Goal: Task Accomplishment & Management: Complete application form

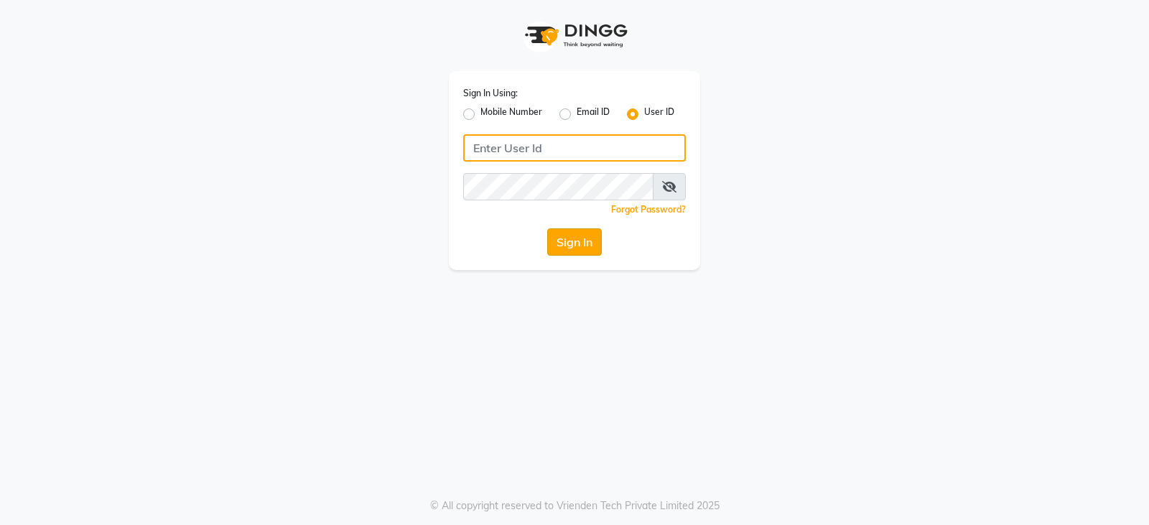
type input "e3902-01"
click at [560, 235] on button "Sign In" at bounding box center [574, 241] width 55 height 27
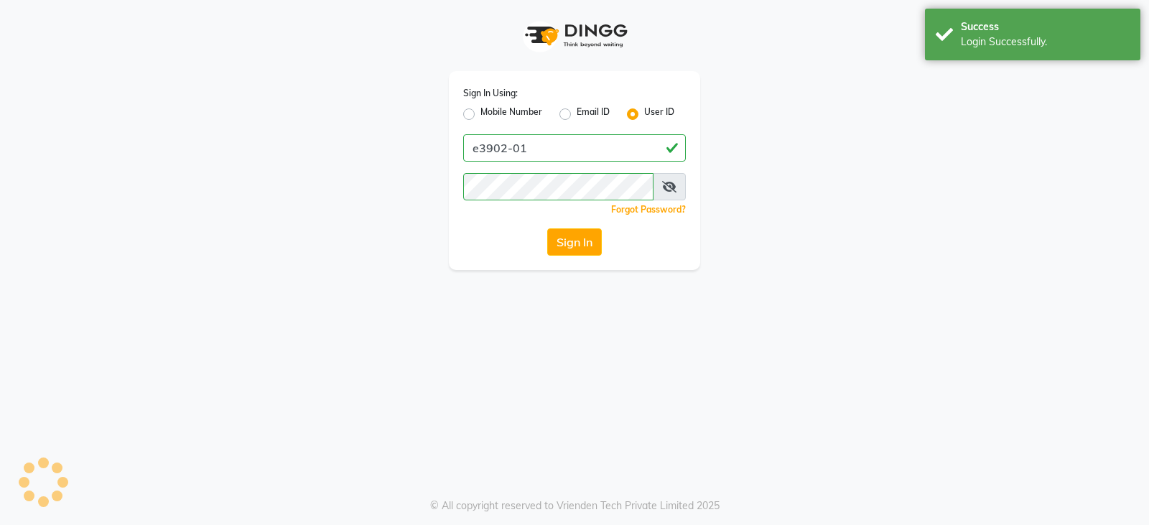
select select "service"
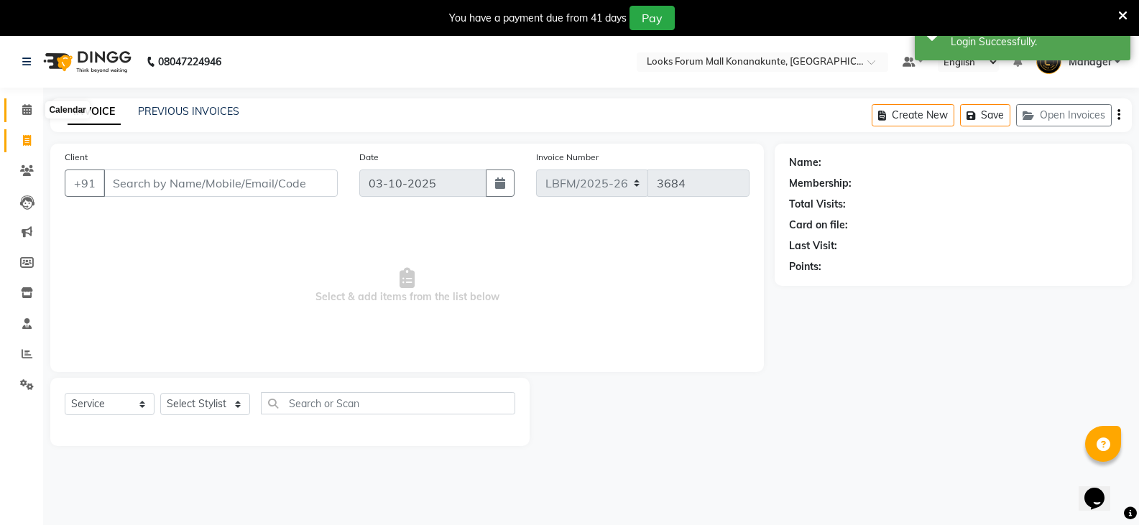
click at [32, 109] on span at bounding box center [26, 110] width 25 height 17
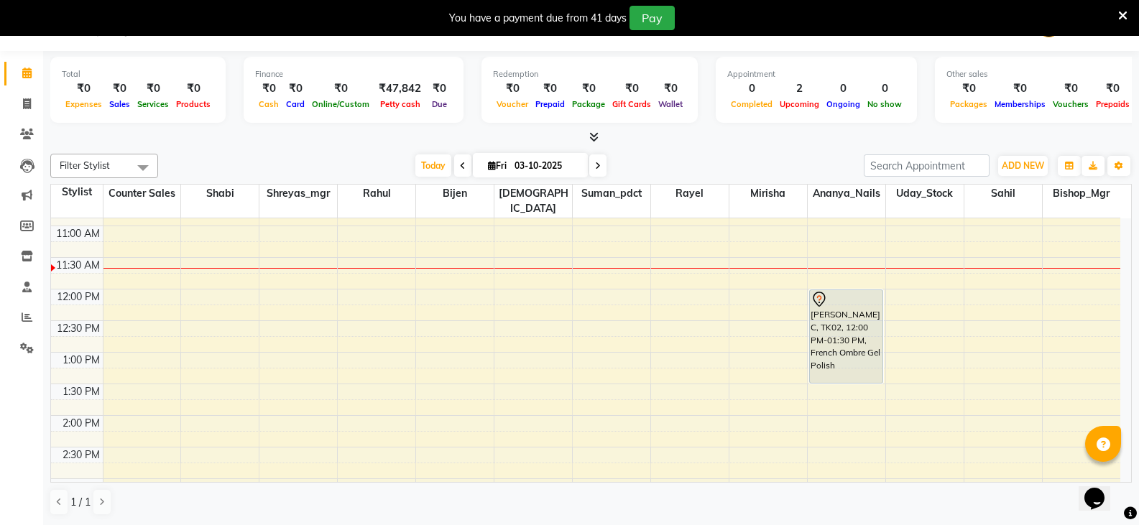
scroll to position [144, 0]
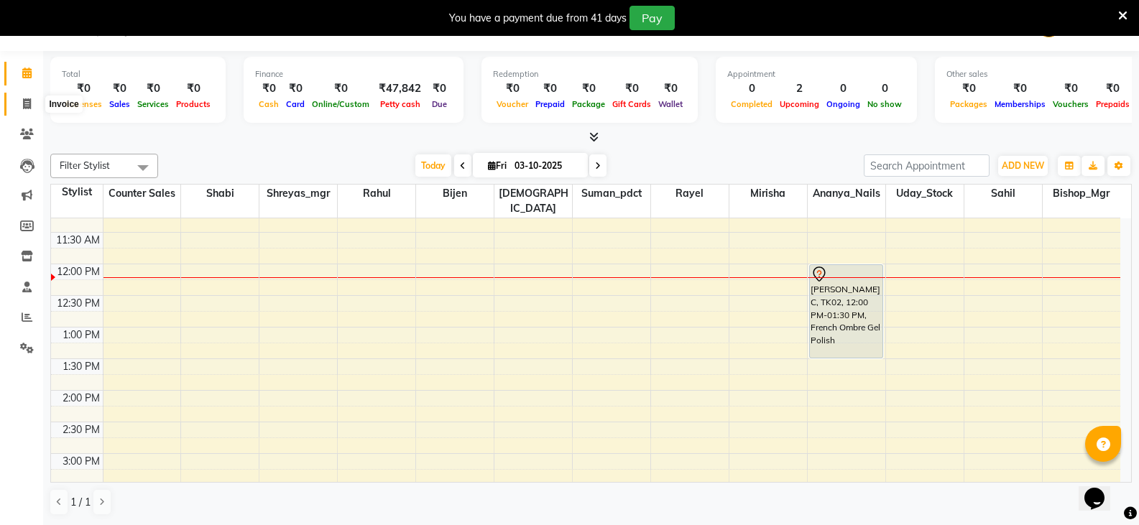
drag, startPoint x: 37, startPoint y: 109, endPoint x: 28, endPoint y: 101, distance: 12.7
click at [37, 109] on span at bounding box center [26, 104] width 25 height 17
select select "service"
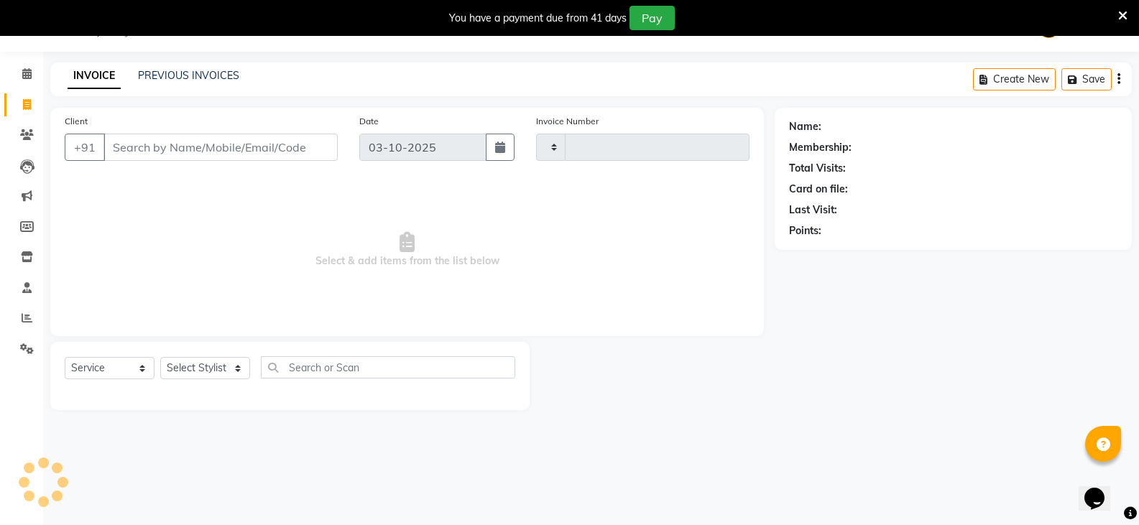
scroll to position [36, 0]
select select "8945"
type input "3684"
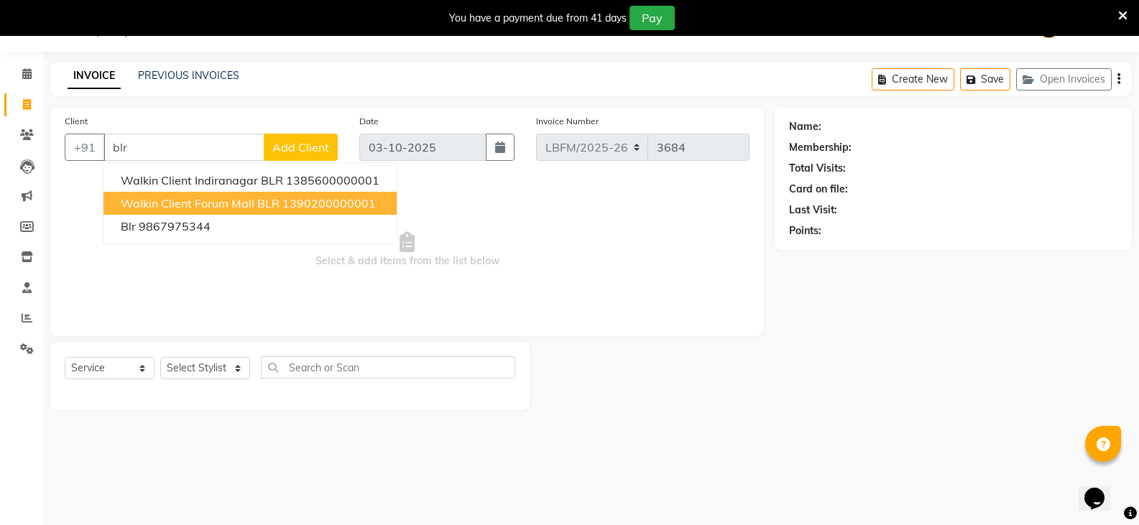
click at [202, 193] on button "Walkin Client Forum Mall BLR 1390200000001" at bounding box center [249, 203] width 293 height 23
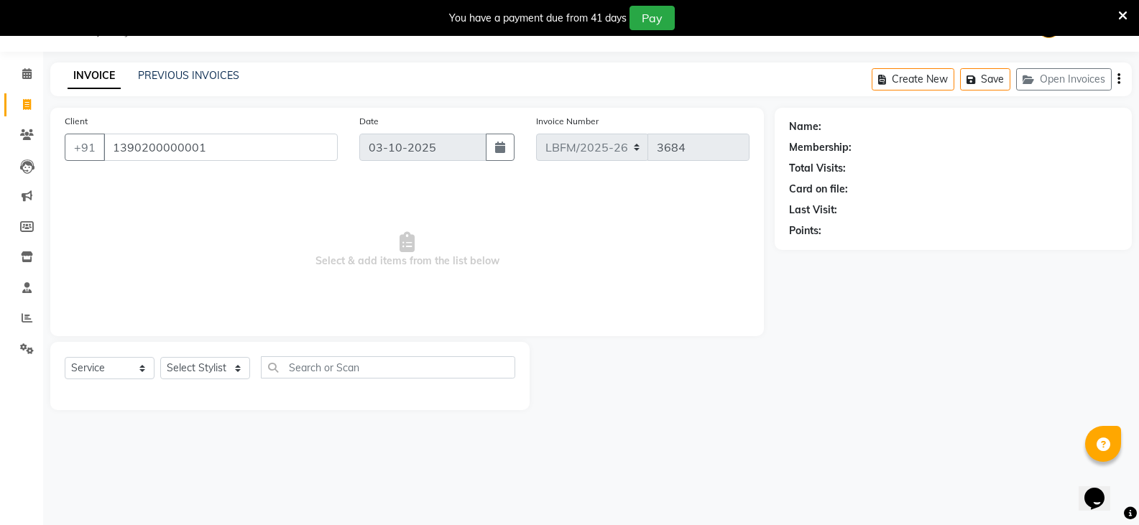
type input "1390200000001"
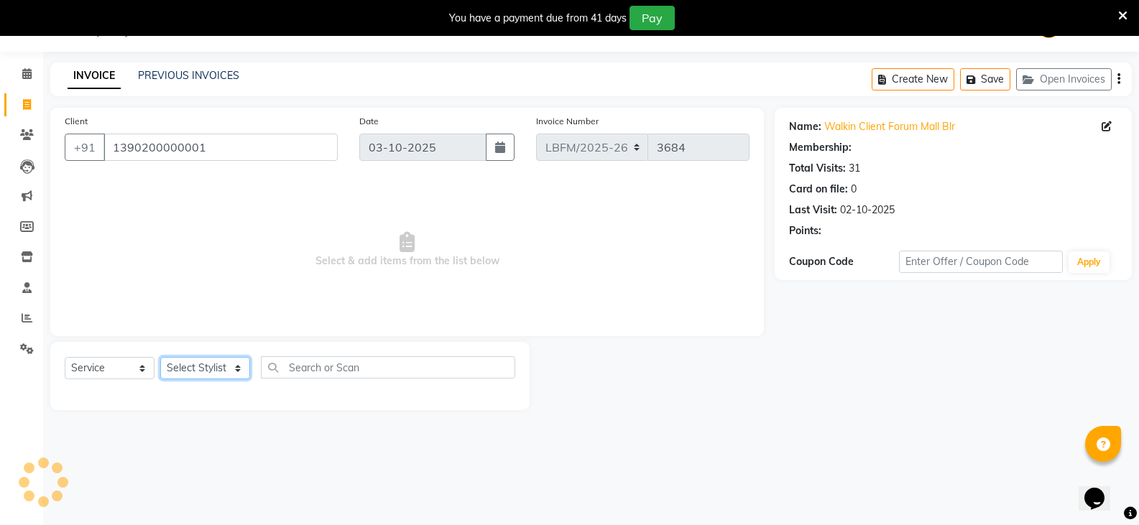
click at [232, 366] on select "Select Stylist Ananya_Nails [PERSON_NAME] Bijen Bishop_Mgr Counter Sales Manage…" at bounding box center [205, 368] width 90 height 22
select select "1: Object"
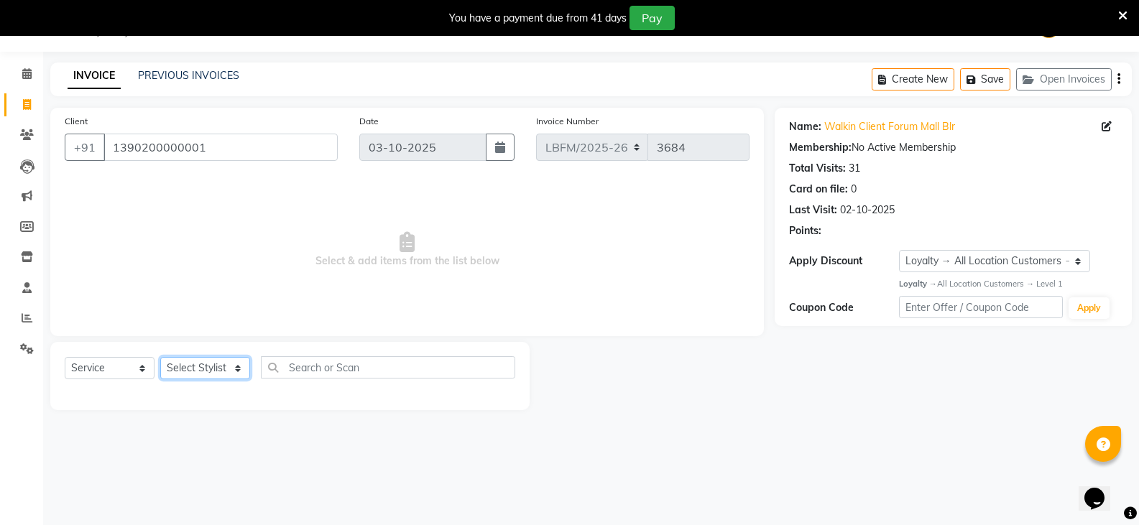
select select "90395"
click at [160, 357] on select "Select Stylist Ananya_Nails [PERSON_NAME] Bijen Bishop_Mgr Counter Sales Manage…" at bounding box center [205, 368] width 90 height 22
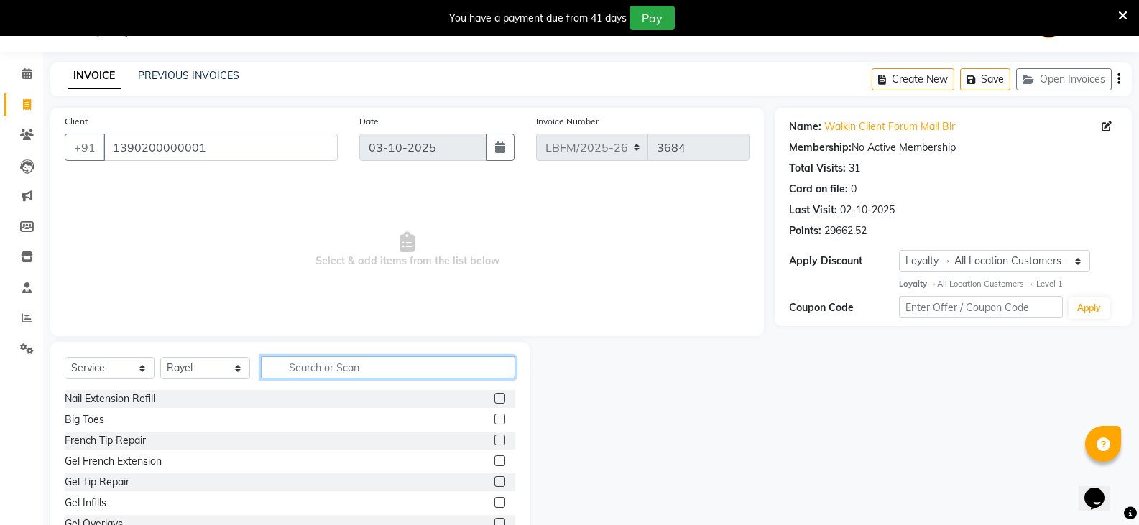
click at [338, 373] on input "text" at bounding box center [388, 367] width 254 height 22
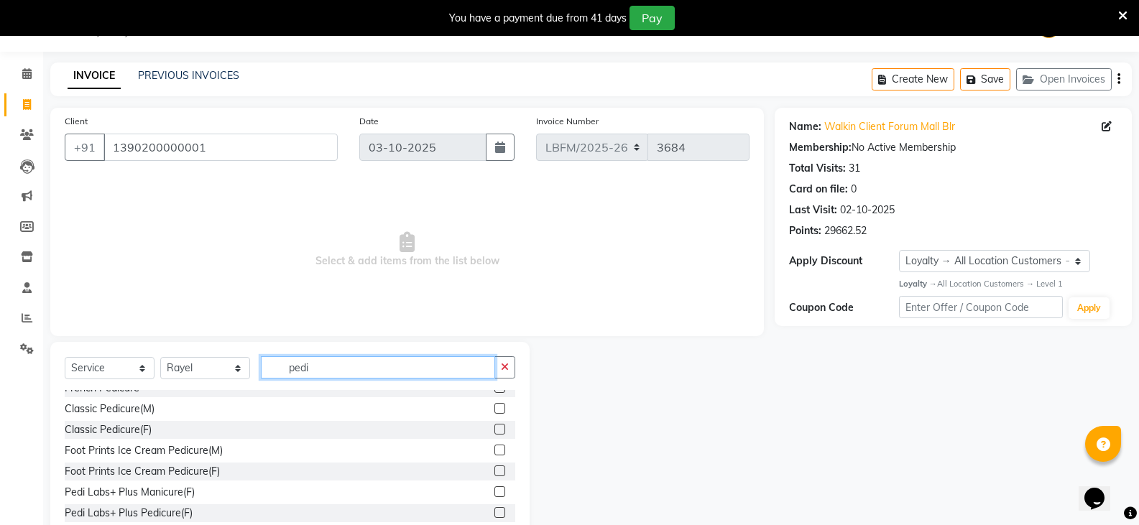
scroll to position [144, 0]
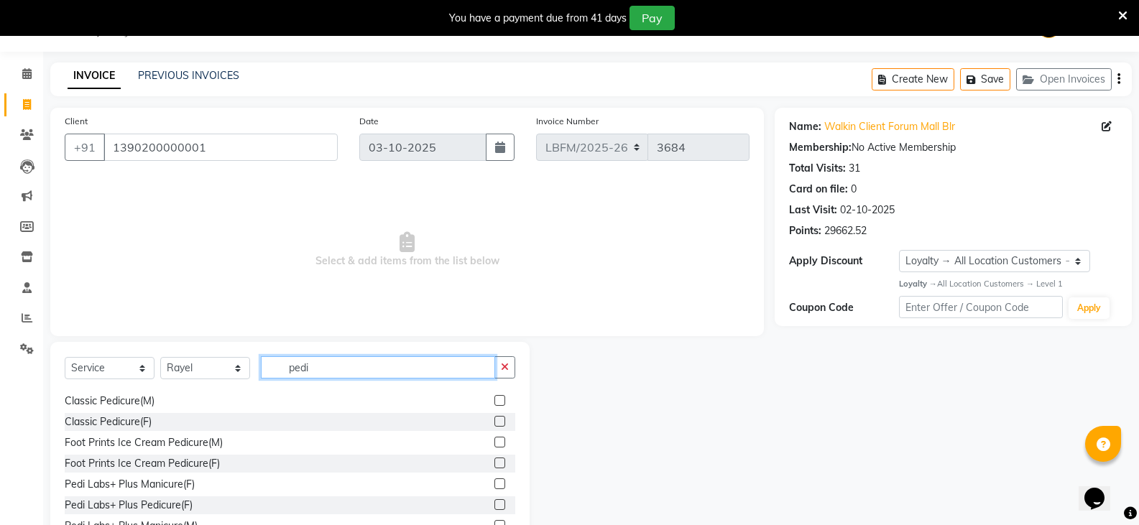
type input "pedi"
click at [494, 420] on label at bounding box center [499, 421] width 11 height 11
click at [494, 420] on input "checkbox" at bounding box center [498, 421] width 9 height 9
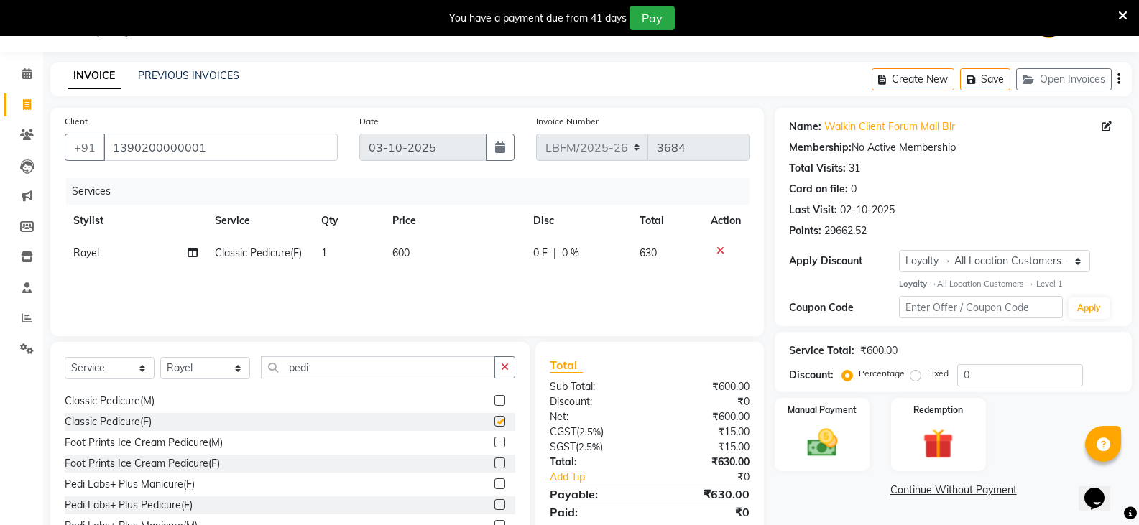
checkbox input "false"
click at [432, 256] on td "600" at bounding box center [455, 253] width 142 height 32
select select "90395"
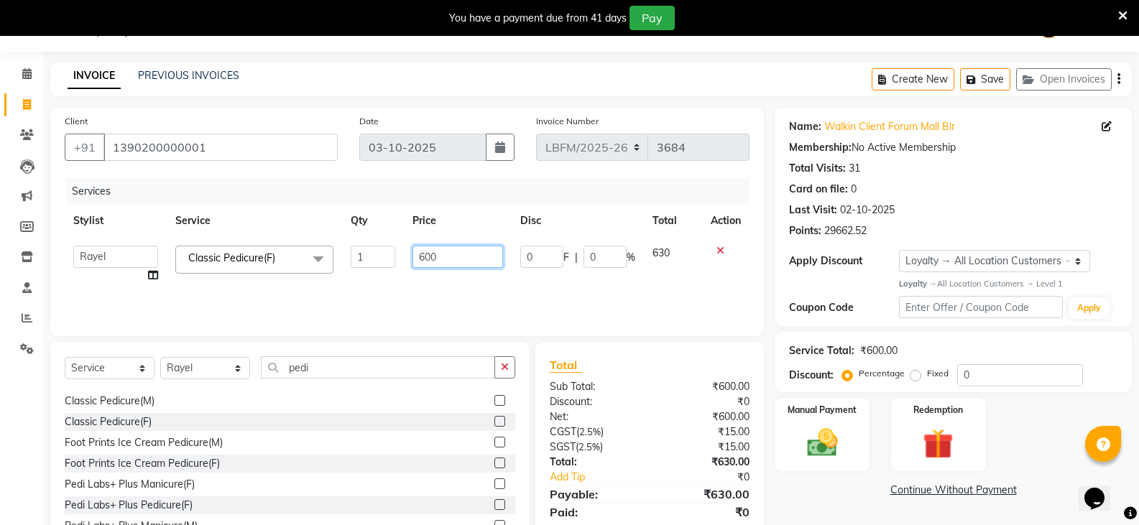
click at [462, 251] on input "600" at bounding box center [457, 257] width 90 height 22
type input "6"
type input "1000"
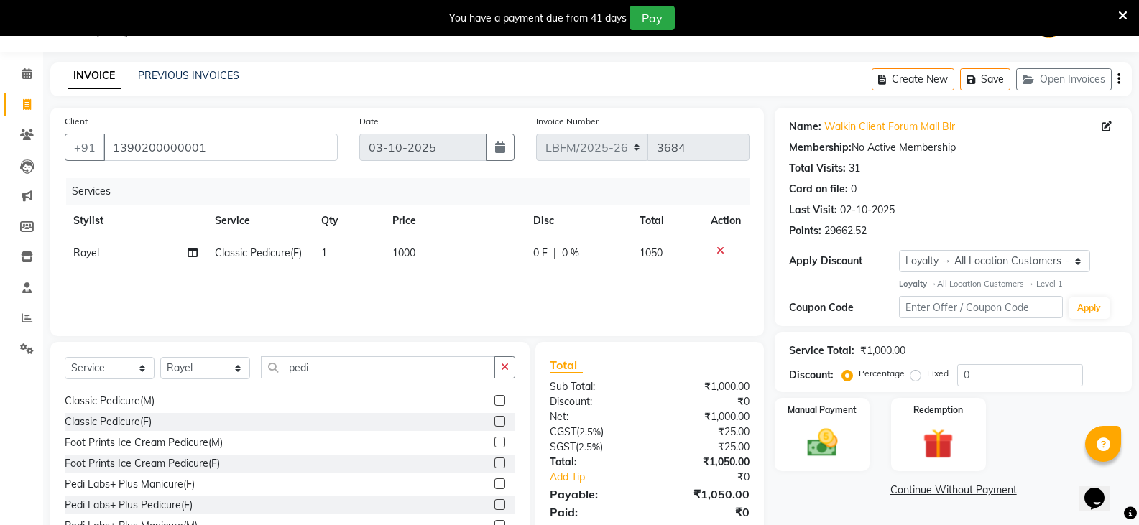
click at [430, 299] on div "Services Stylist Service Qty Price Disc Total Action Rayel Classic Pedicure(F) …" at bounding box center [407, 250] width 685 height 144
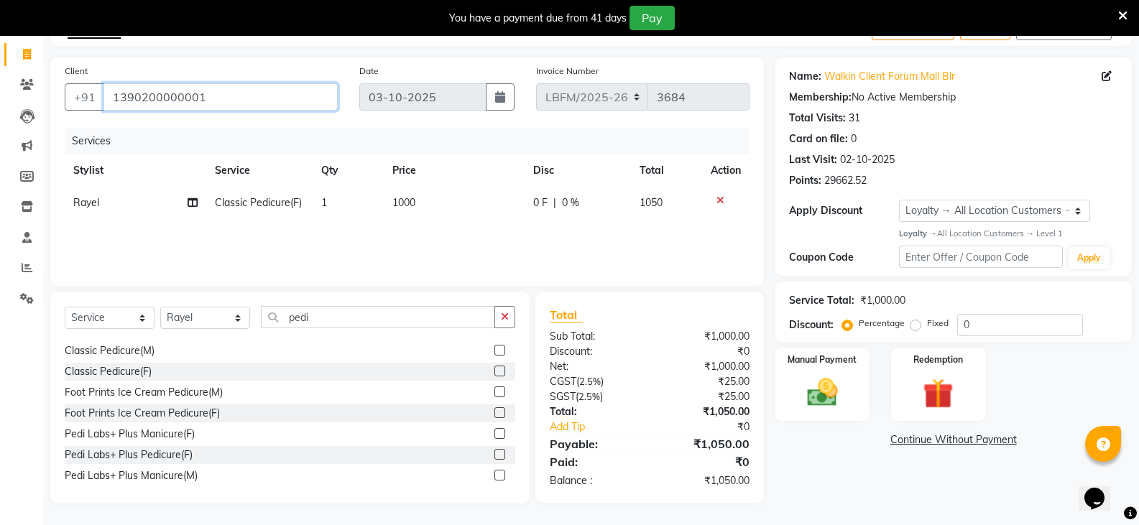
click at [262, 106] on input "1390200000001" at bounding box center [220, 96] width 234 height 27
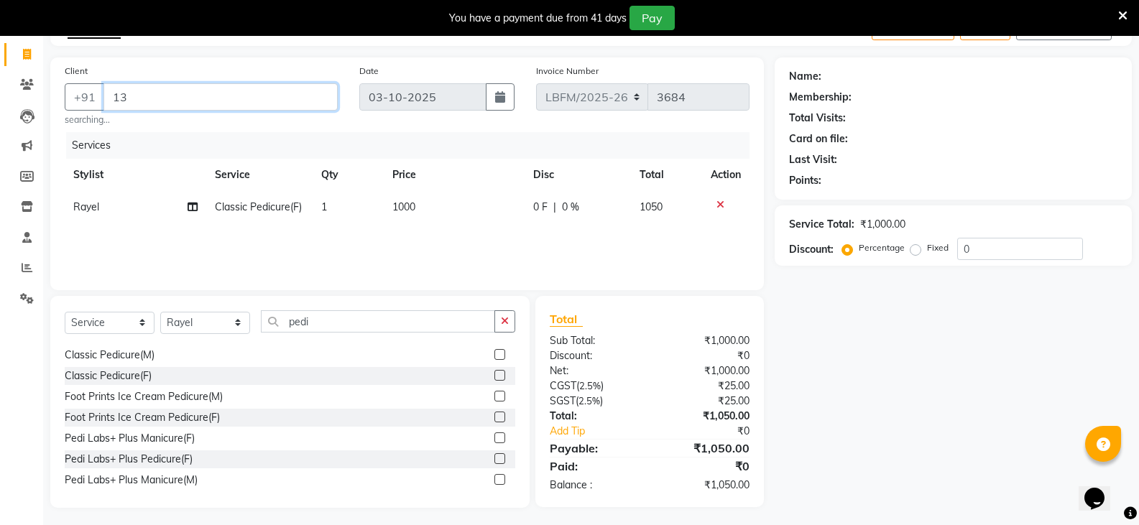
type input "1"
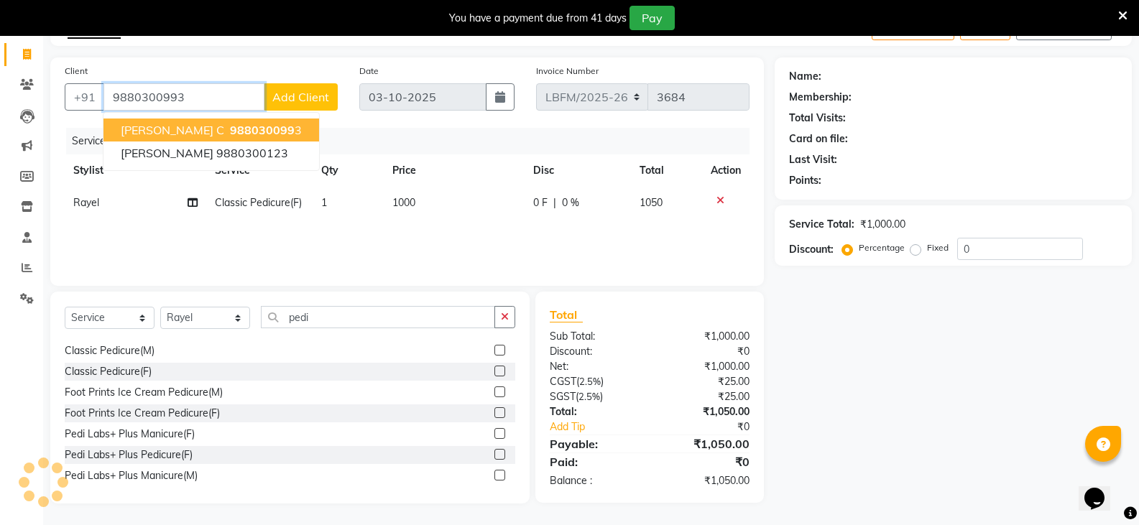
type input "9880300993"
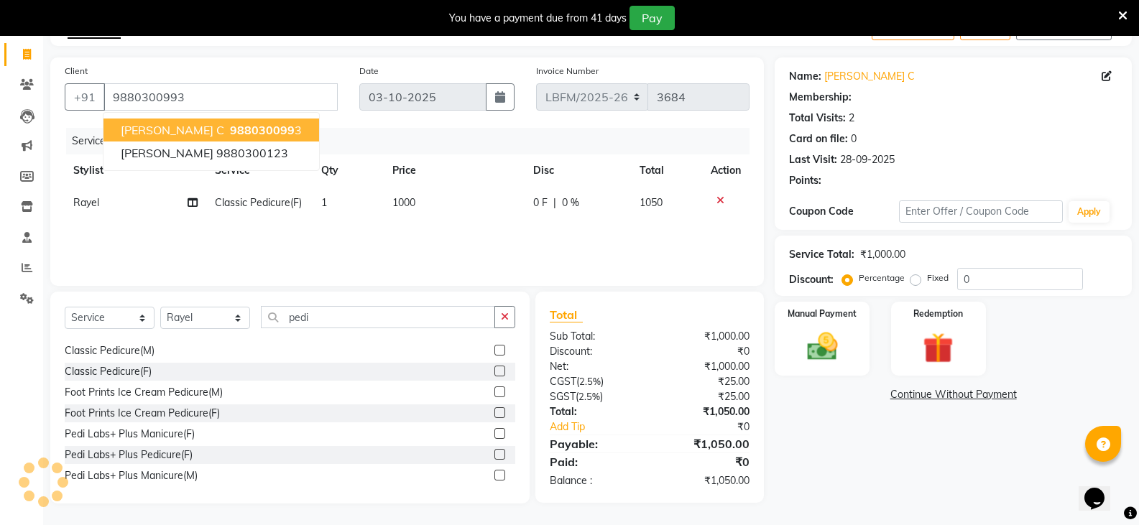
select select "1: Object"
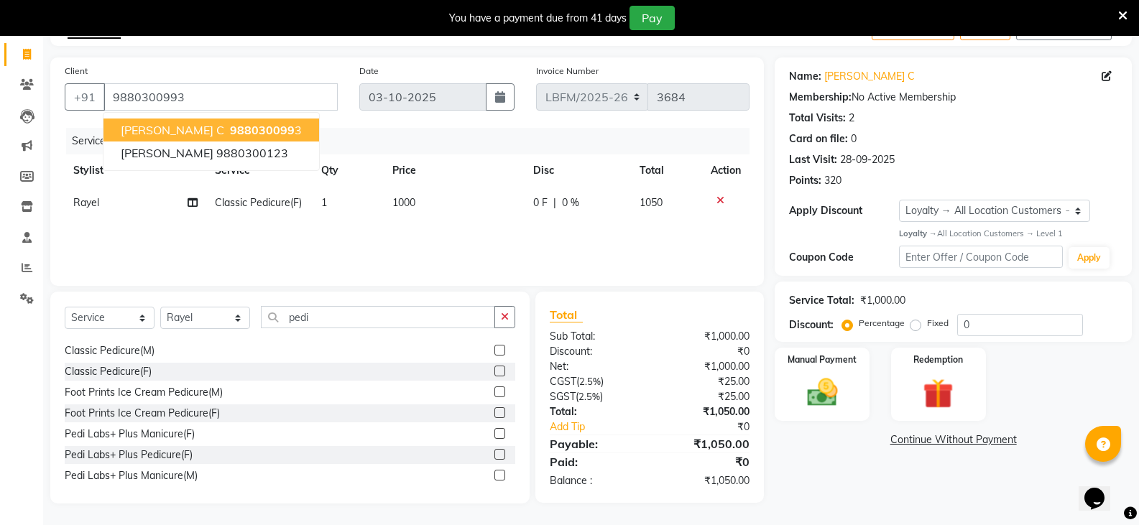
click at [167, 134] on span "[PERSON_NAME] c" at bounding box center [172, 130] width 103 height 14
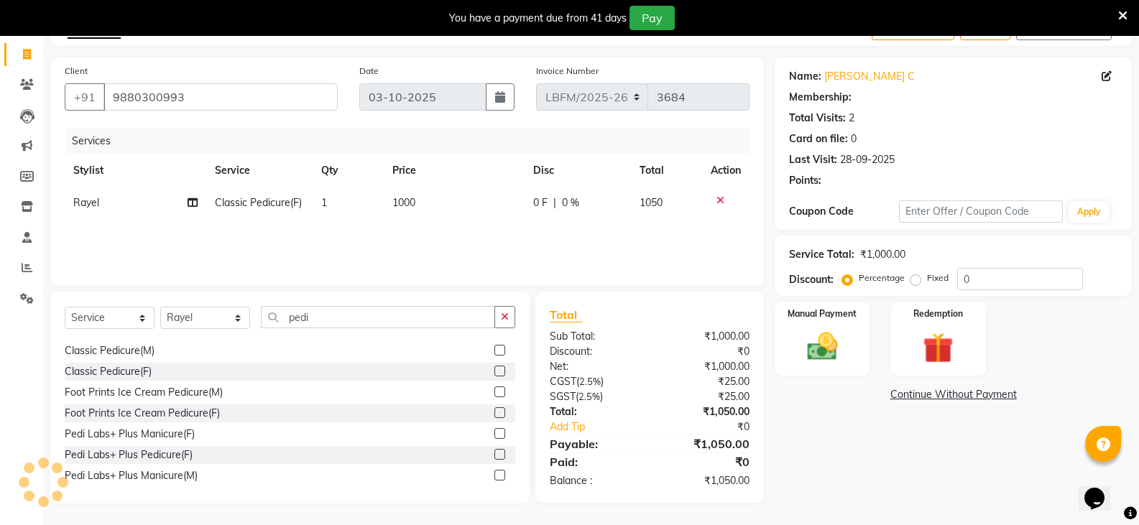
select select "1: Object"
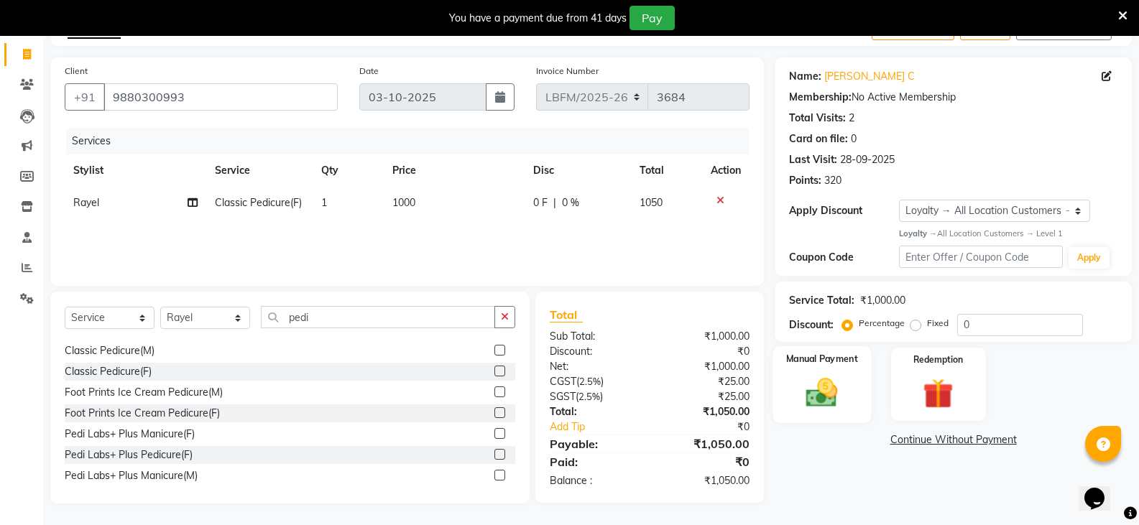
click at [842, 396] on img at bounding box center [821, 392] width 51 height 37
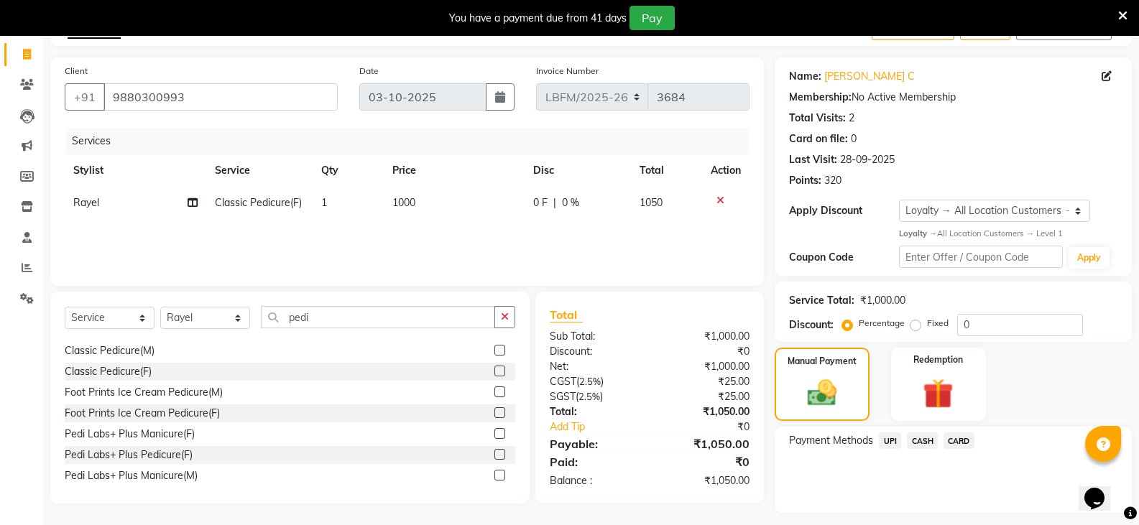
scroll to position [125, 0]
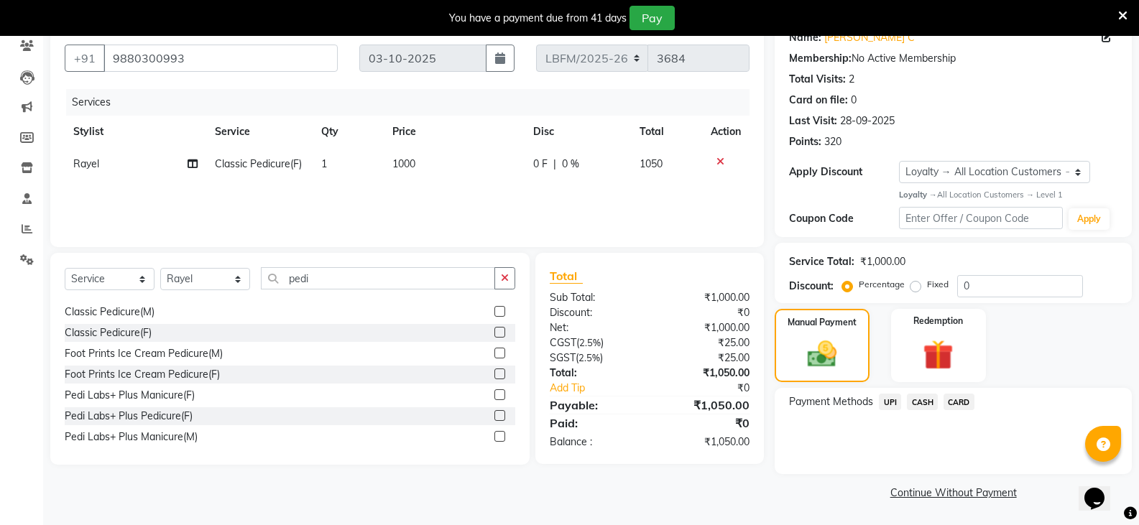
click at [912, 398] on span "CASH" at bounding box center [922, 402] width 31 height 17
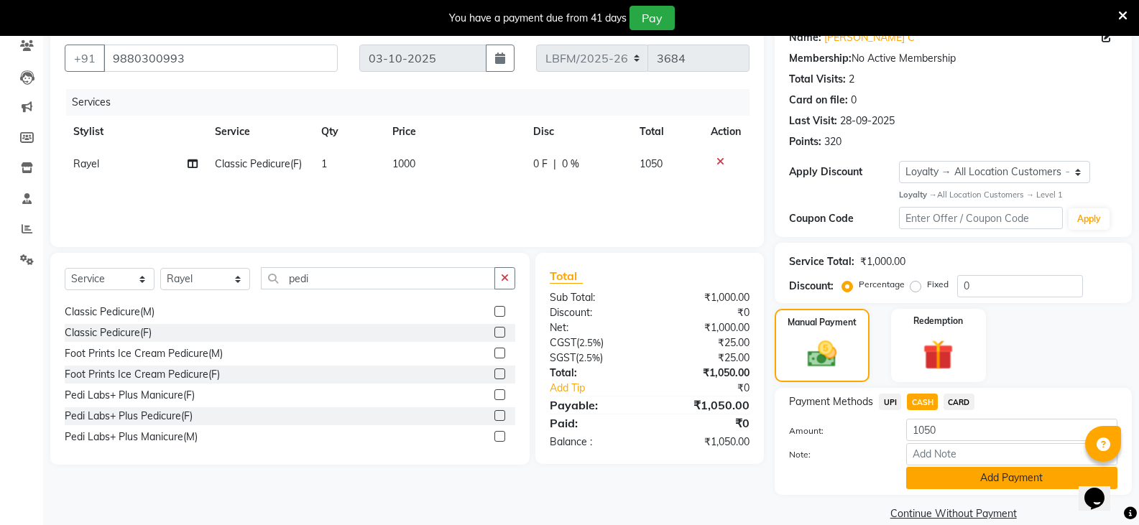
scroll to position [146, 0]
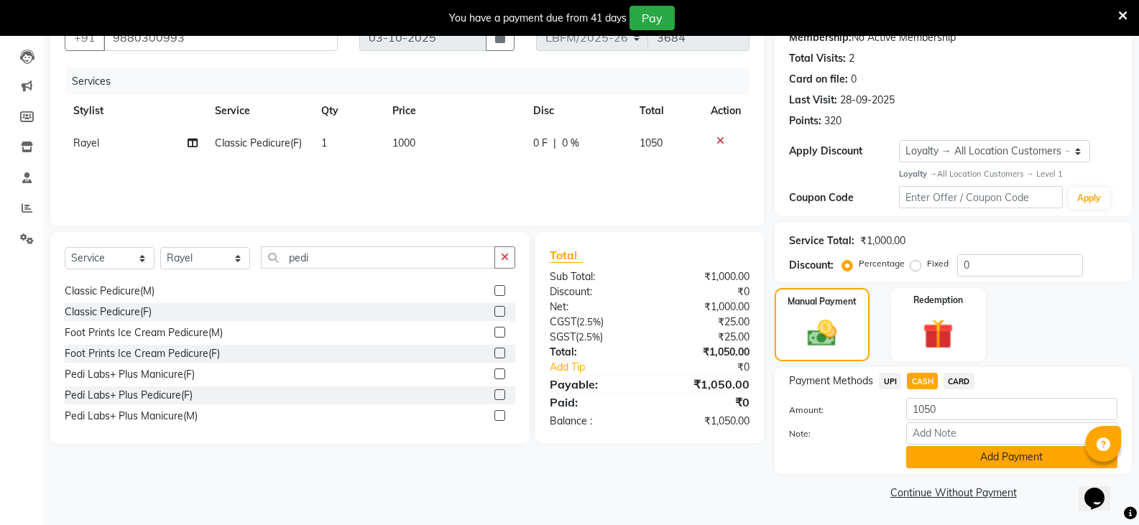
click at [939, 458] on button "Add Payment" at bounding box center [1011, 457] width 211 height 22
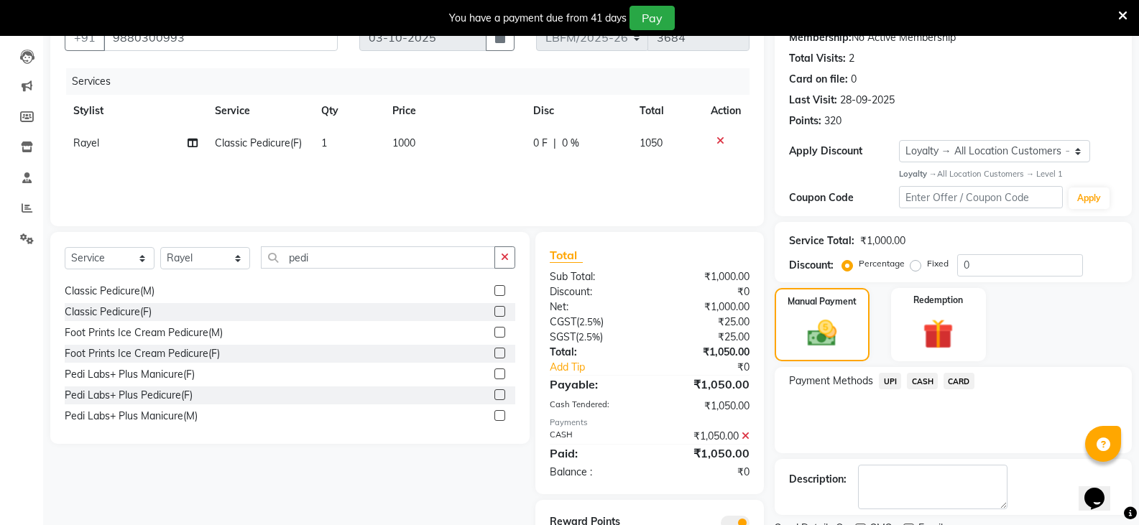
scroll to position [208, 0]
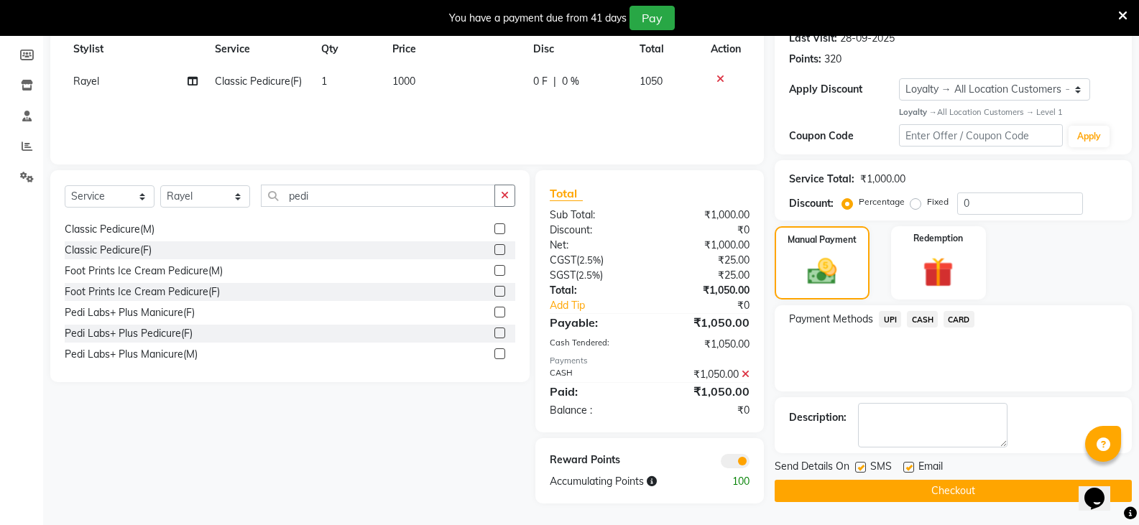
click at [932, 493] on button "Checkout" at bounding box center [952, 491] width 357 height 22
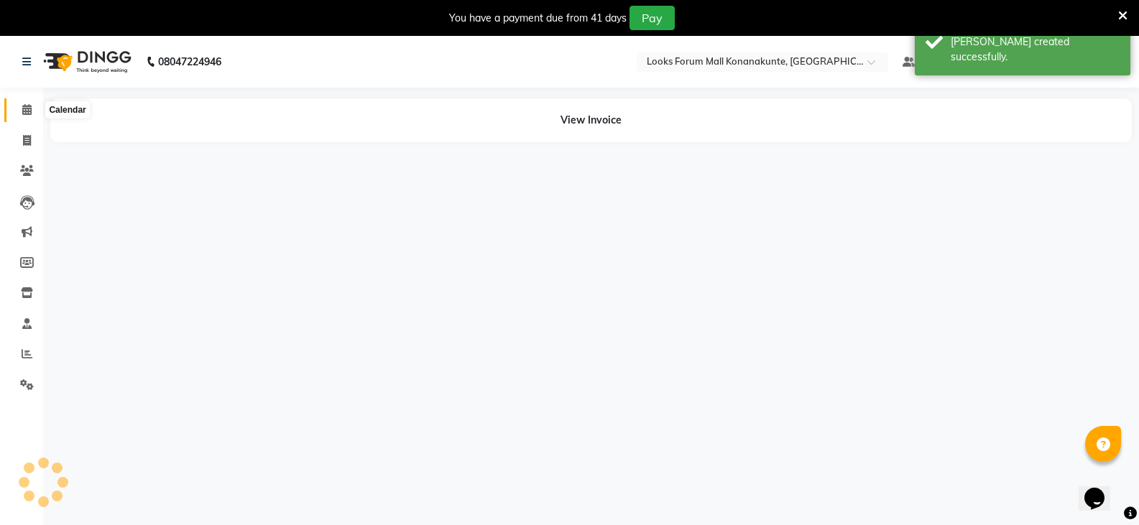
click at [28, 108] on icon at bounding box center [26, 109] width 9 height 11
